Goal: Navigation & Orientation: Go to known website

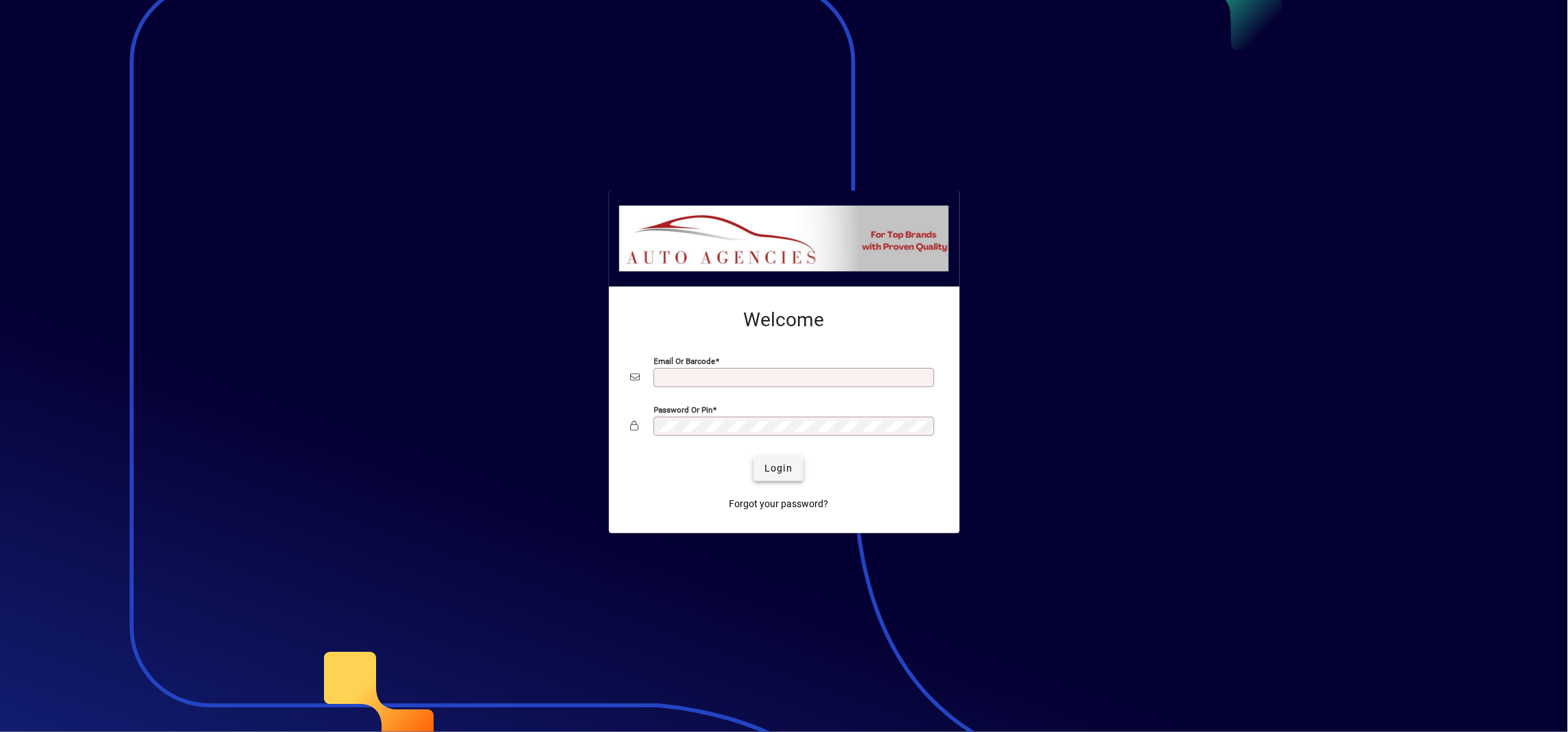
type input "**********"
click at [775, 463] on span "Login" at bounding box center [778, 468] width 28 height 14
